Goal: Register for event/course

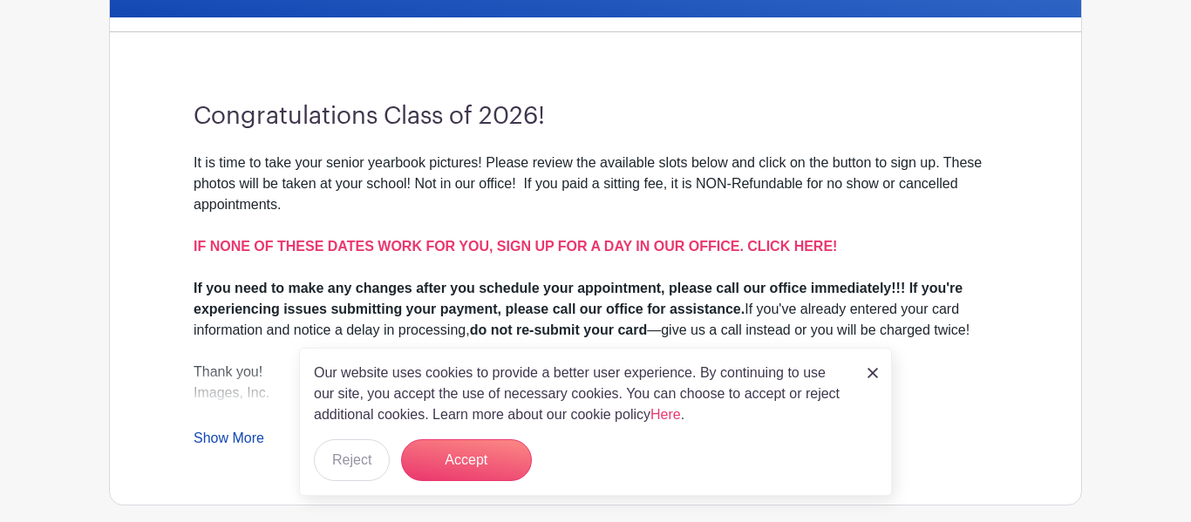
scroll to position [500, 0]
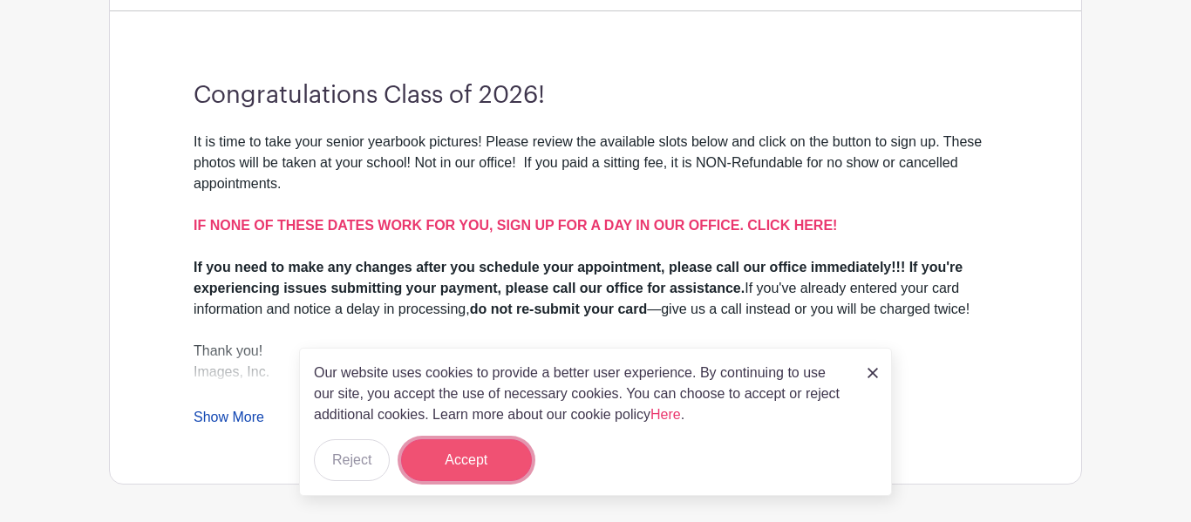
click at [512, 447] on button "Accept" at bounding box center [466, 461] width 131 height 42
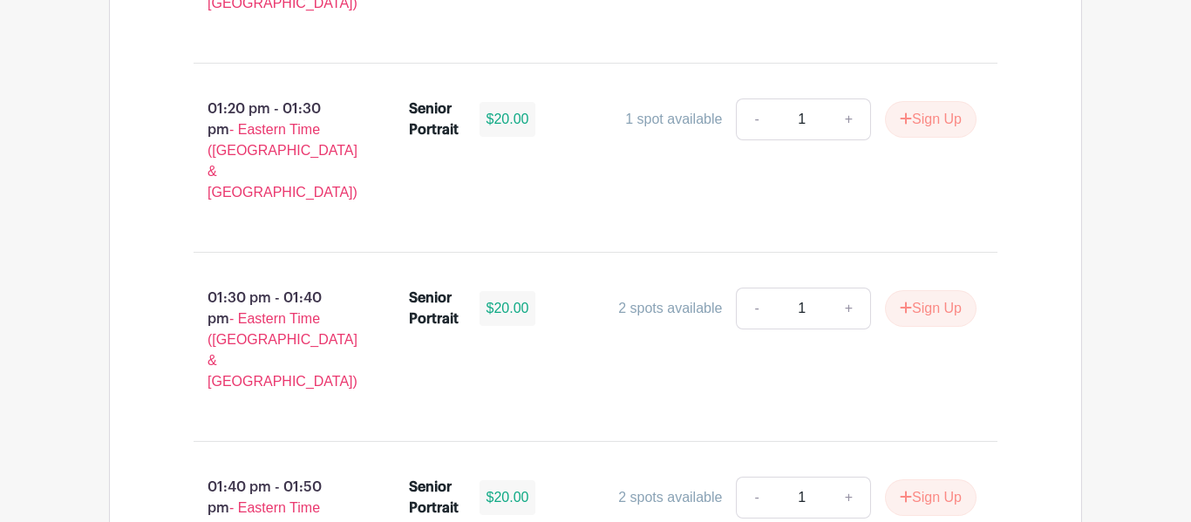
scroll to position [6206, 0]
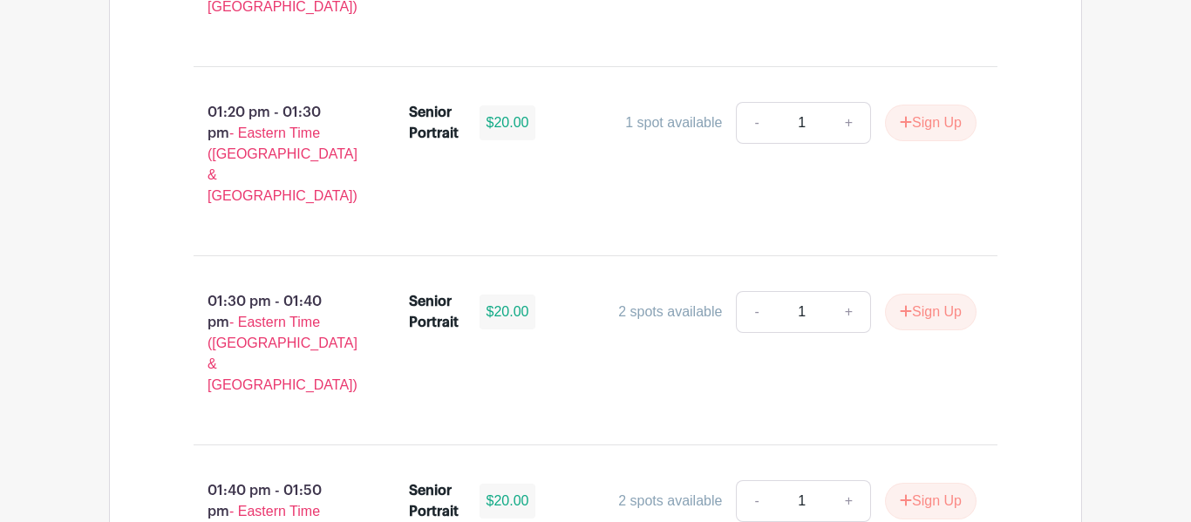
type input "1"
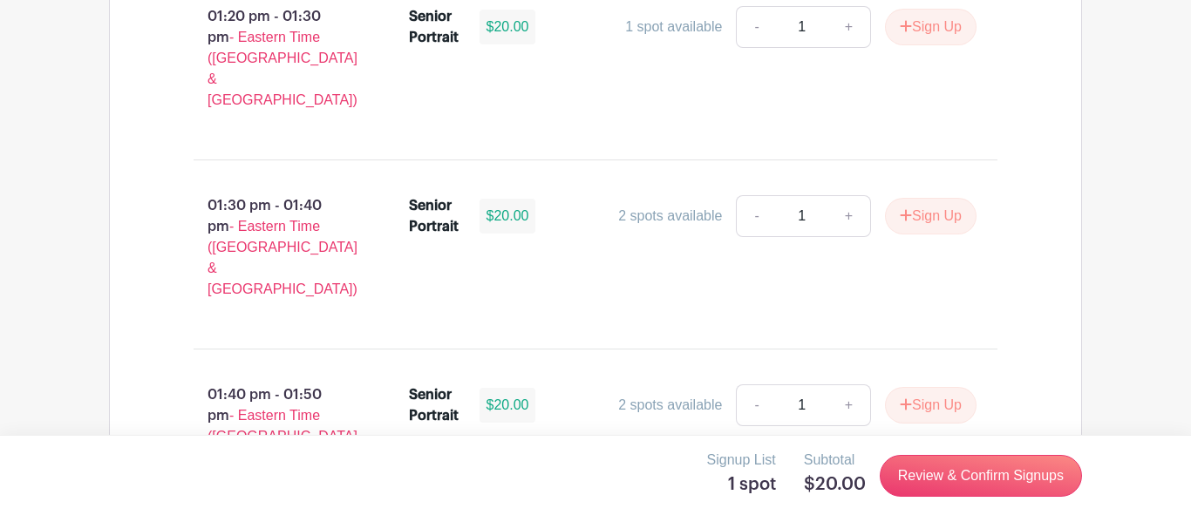
scroll to position [6300, 0]
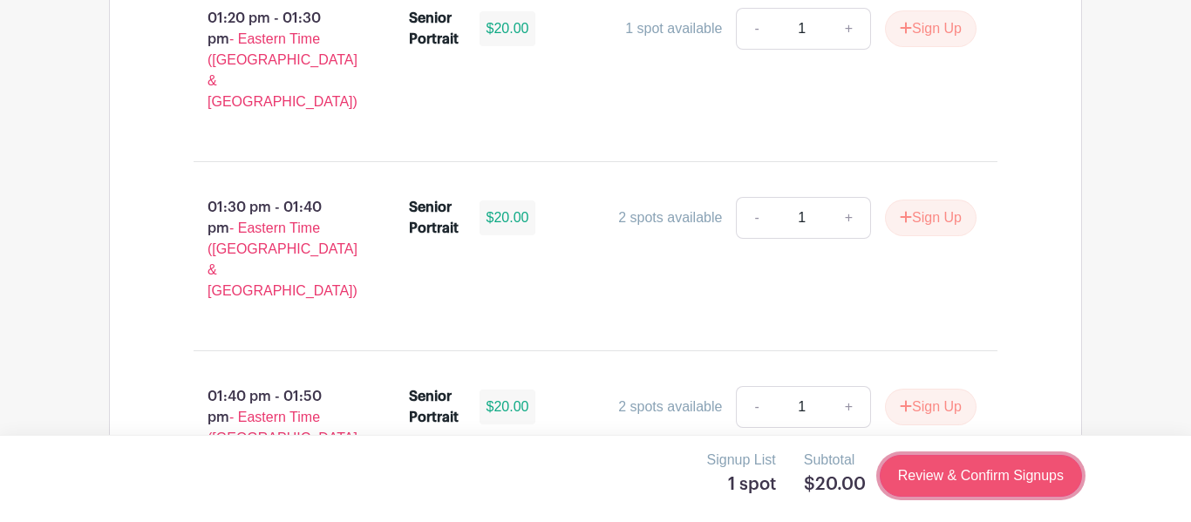
click at [1001, 480] on link "Review & Confirm Signups" at bounding box center [981, 476] width 202 height 42
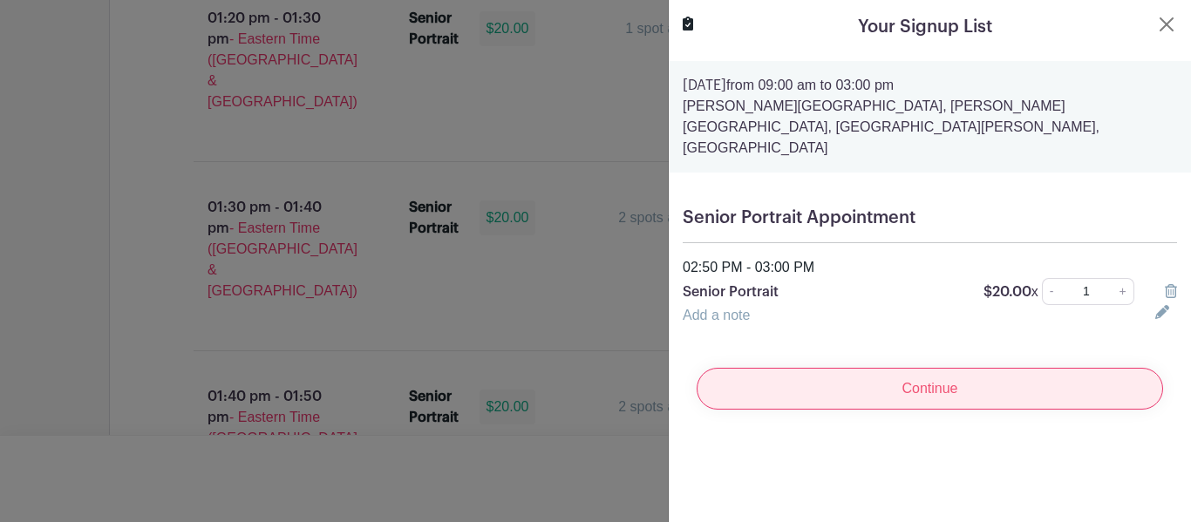
click at [969, 376] on input "Continue" at bounding box center [930, 389] width 467 height 42
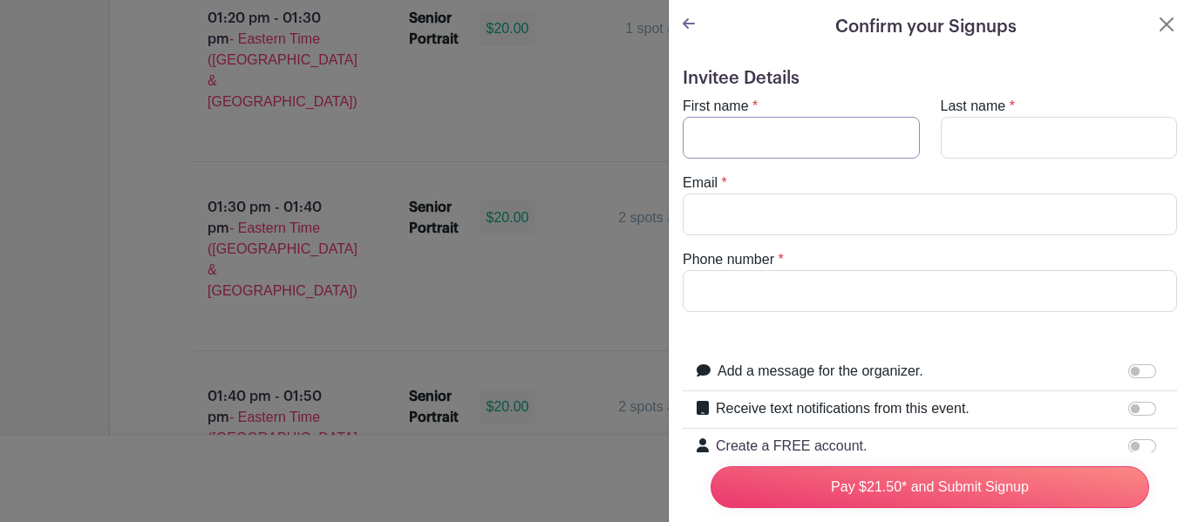
click at [848, 134] on input "First name" at bounding box center [801, 138] width 237 height 42
type input "[PERSON_NAME]"
click at [1100, 140] on input "Last name" at bounding box center [1059, 138] width 237 height 42
type input "[PERSON_NAME]"
click at [1032, 226] on input "Email" at bounding box center [930, 215] width 495 height 42
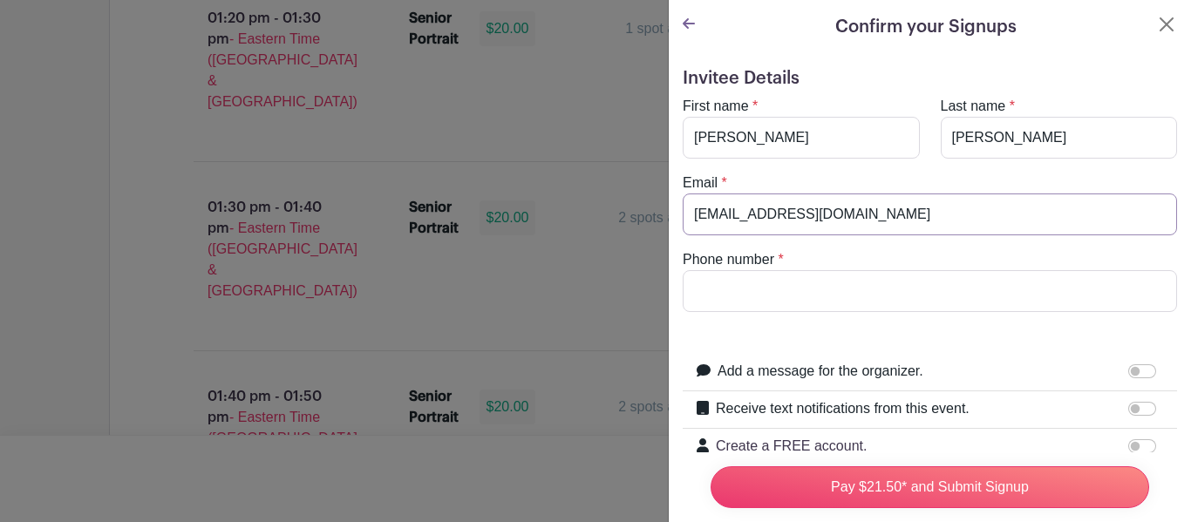
type input "[EMAIL_ADDRESS][DOMAIN_NAME]"
click at [976, 282] on input "Phone number" at bounding box center [930, 291] width 495 height 42
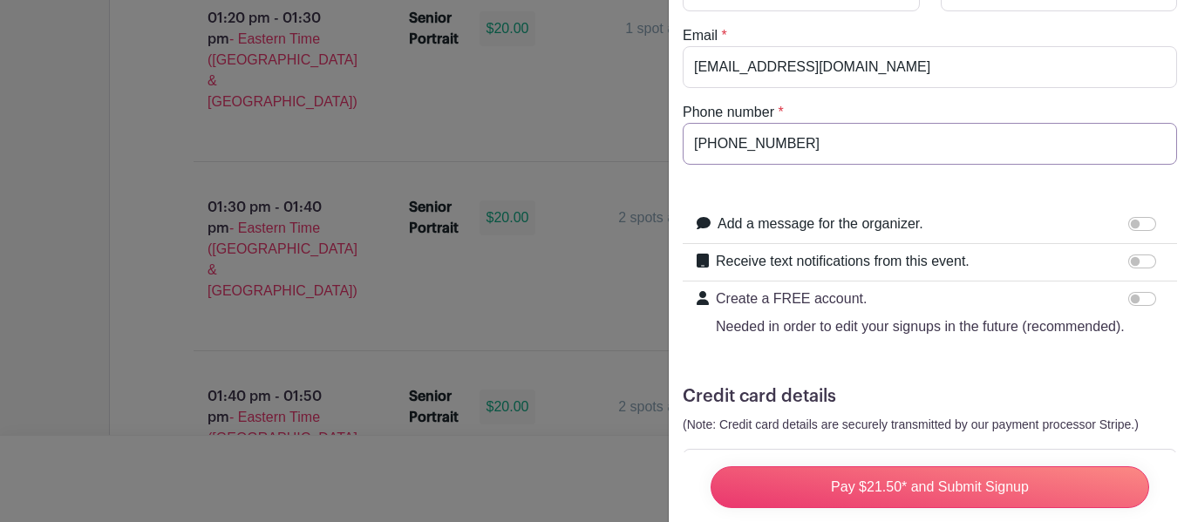
scroll to position [167, 0]
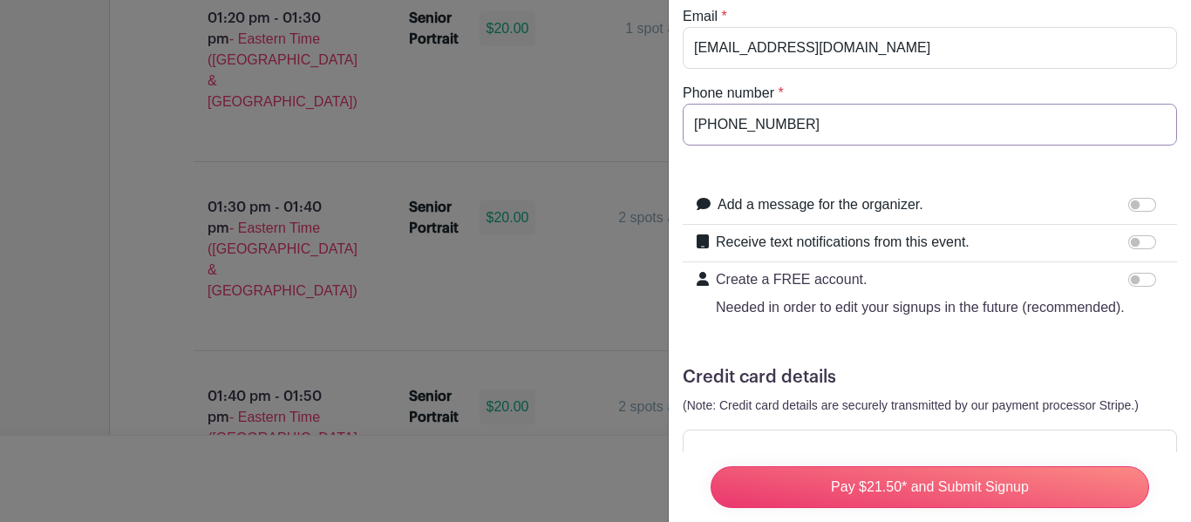
type input "[PHONE_NUMBER]"
click at [1136, 242] on input "Receive text notifications from this event." at bounding box center [1143, 242] width 28 height 14
checkbox input "true"
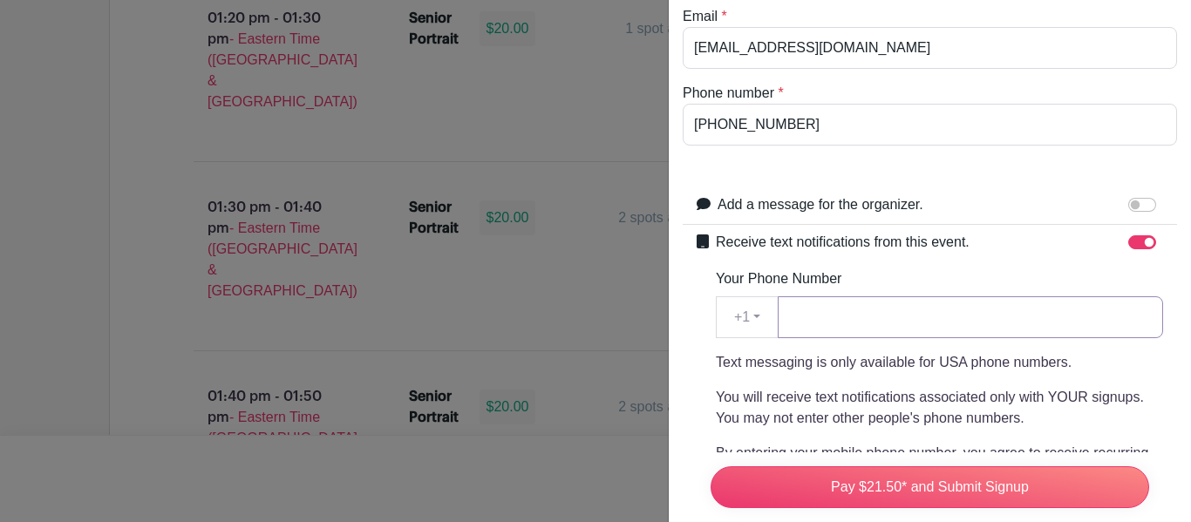
click at [988, 329] on input "Your Phone Number" at bounding box center [970, 318] width 385 height 42
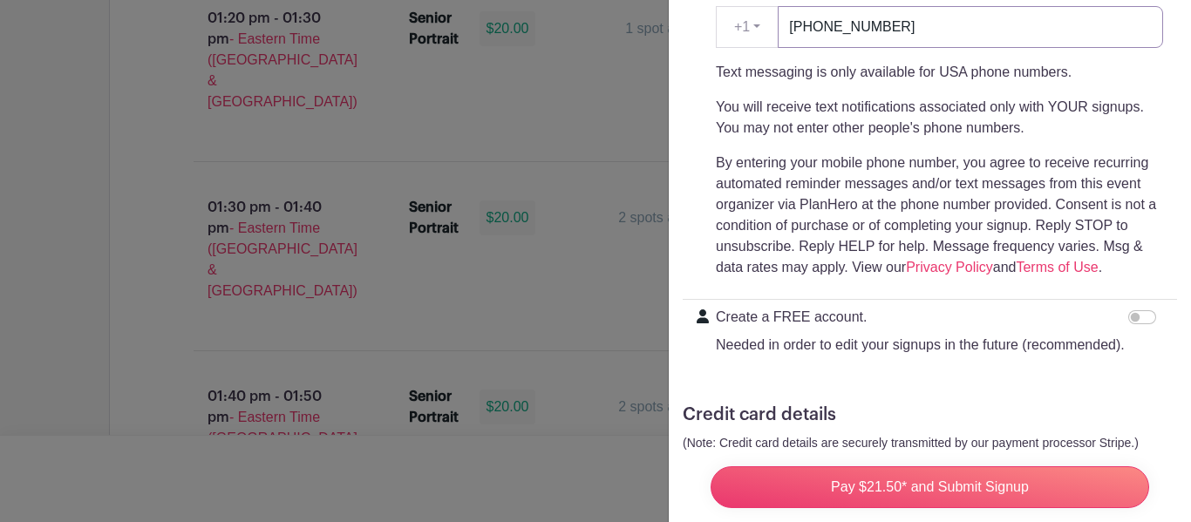
scroll to position [470, 0]
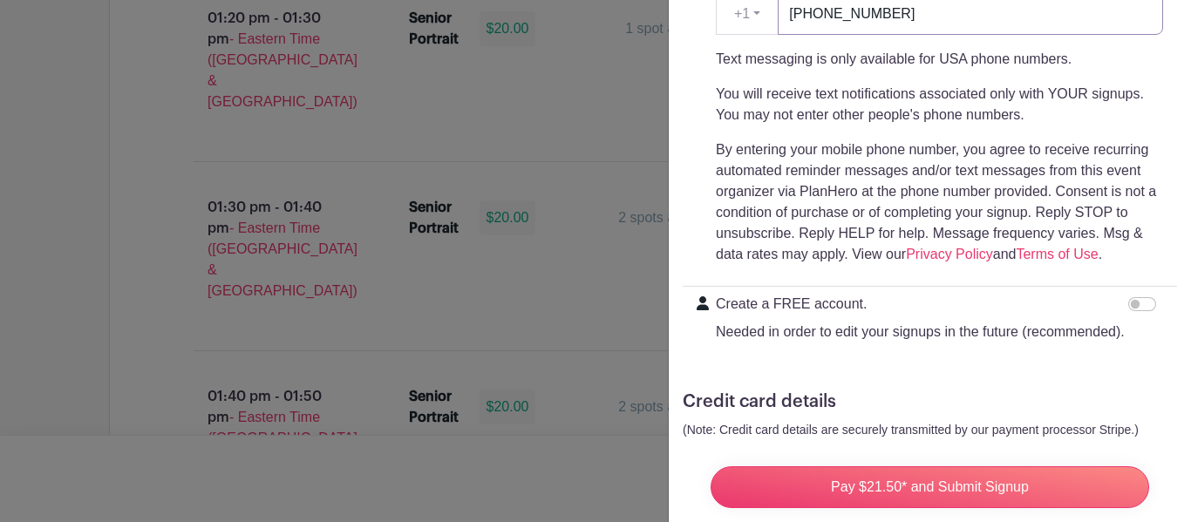
type input "[PHONE_NUMBER]"
click at [1053, 160] on p "By entering your mobile phone number, you agree to receive recurring automated …" at bounding box center [939, 203] width 447 height 126
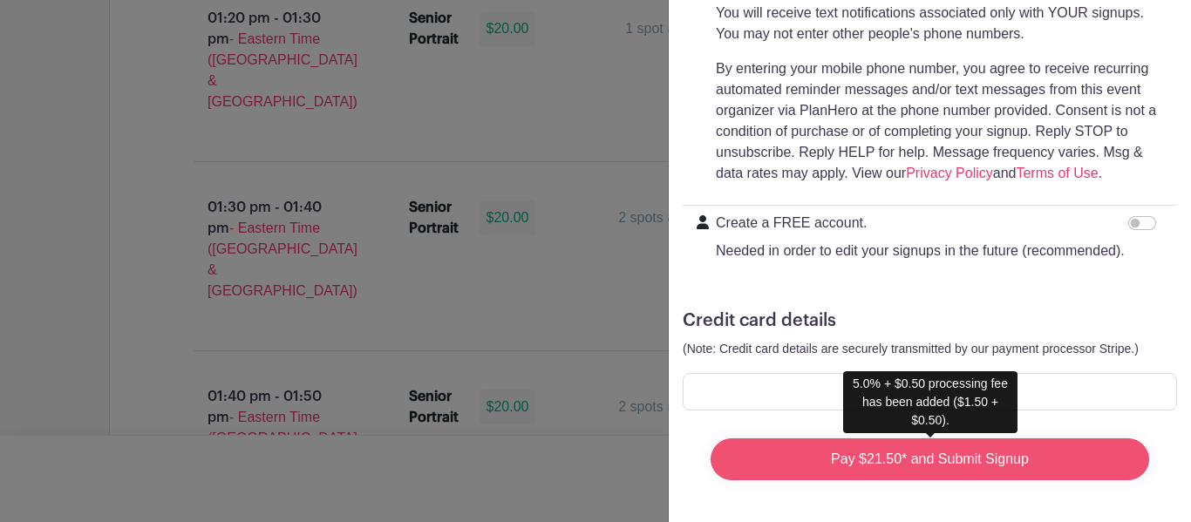
click at [938, 469] on input "Pay $21.50* and Submit Signup" at bounding box center [930, 460] width 439 height 42
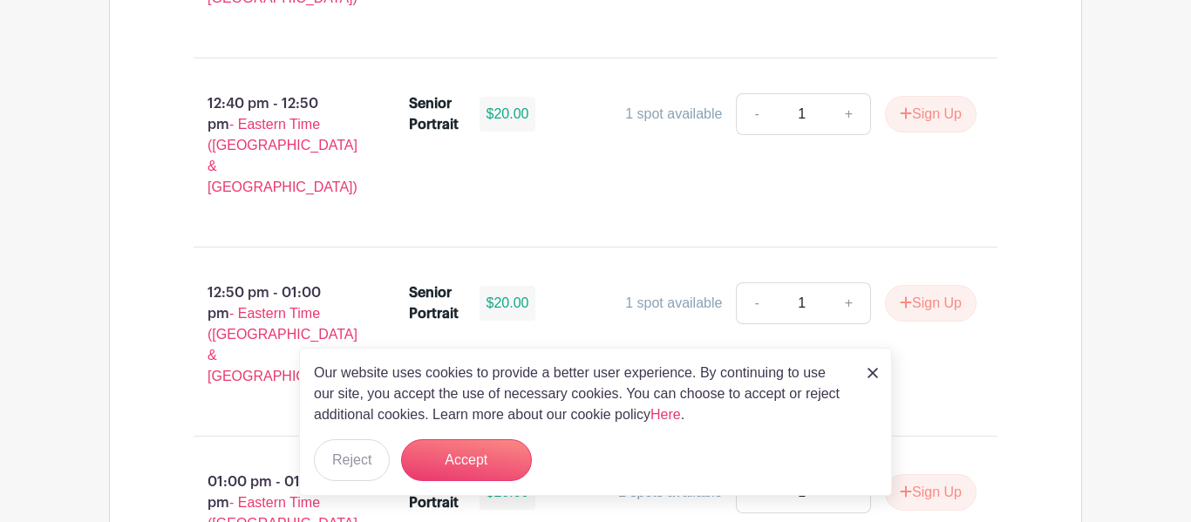
scroll to position [6302, 0]
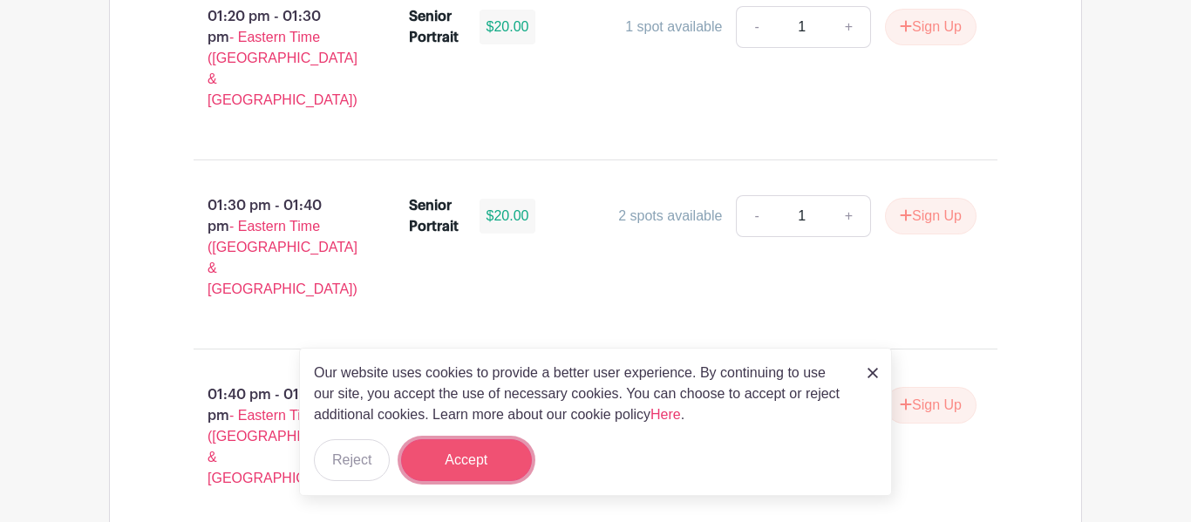
click at [467, 453] on button "Accept" at bounding box center [466, 461] width 131 height 42
